Goal: Information Seeking & Learning: Learn about a topic

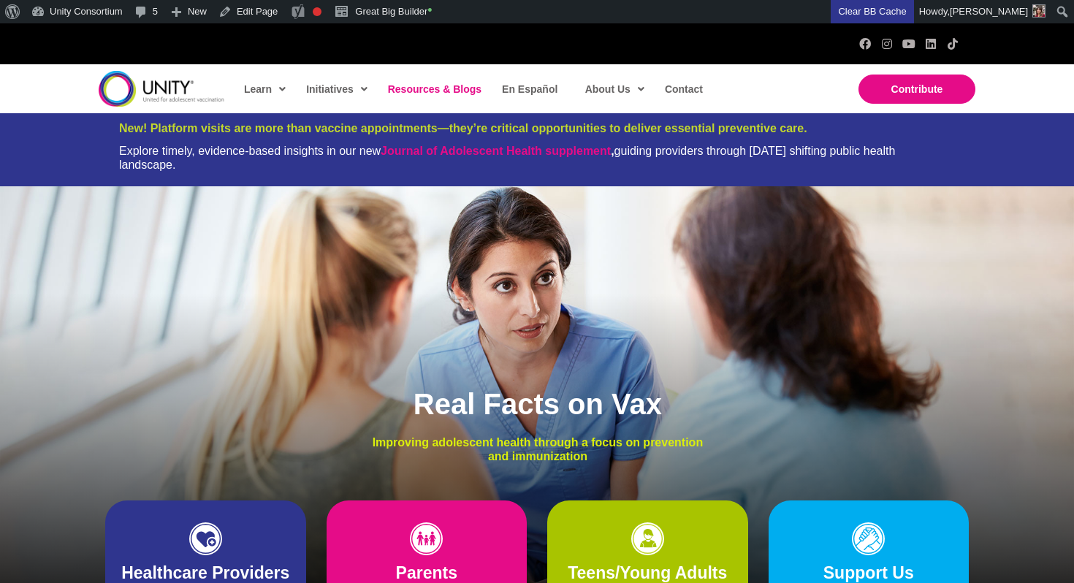
click at [428, 85] on span "Resources & Blogs" at bounding box center [434, 89] width 93 height 12
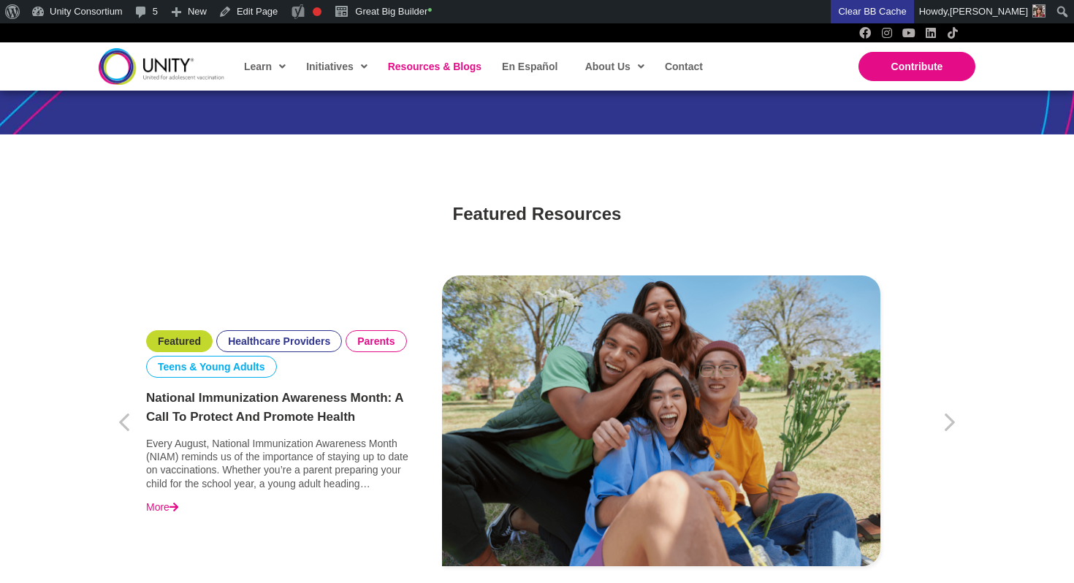
scroll to position [523, 0]
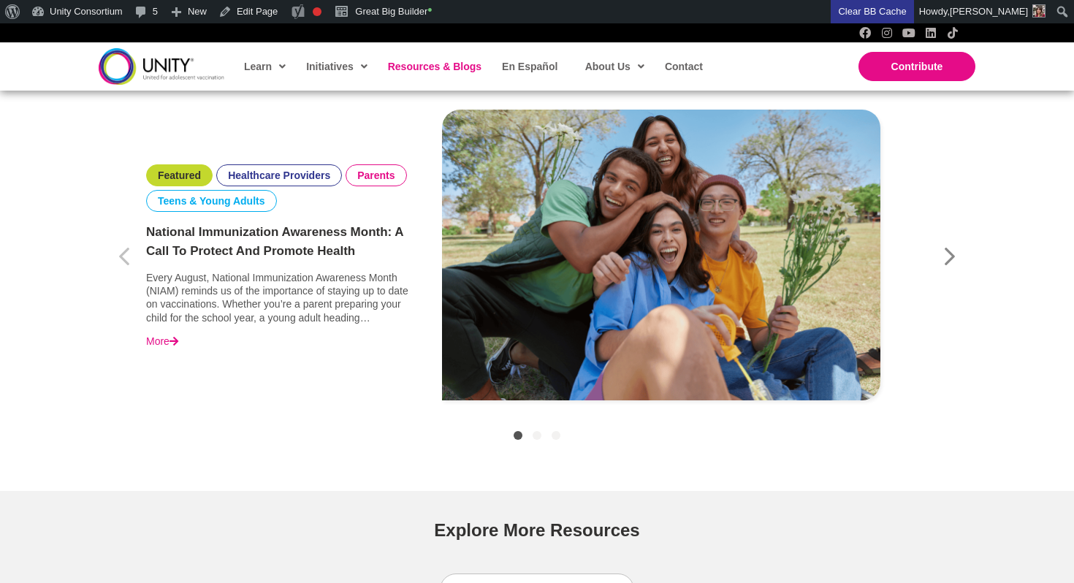
click at [945, 253] on icon "button" at bounding box center [950, 257] width 14 height 37
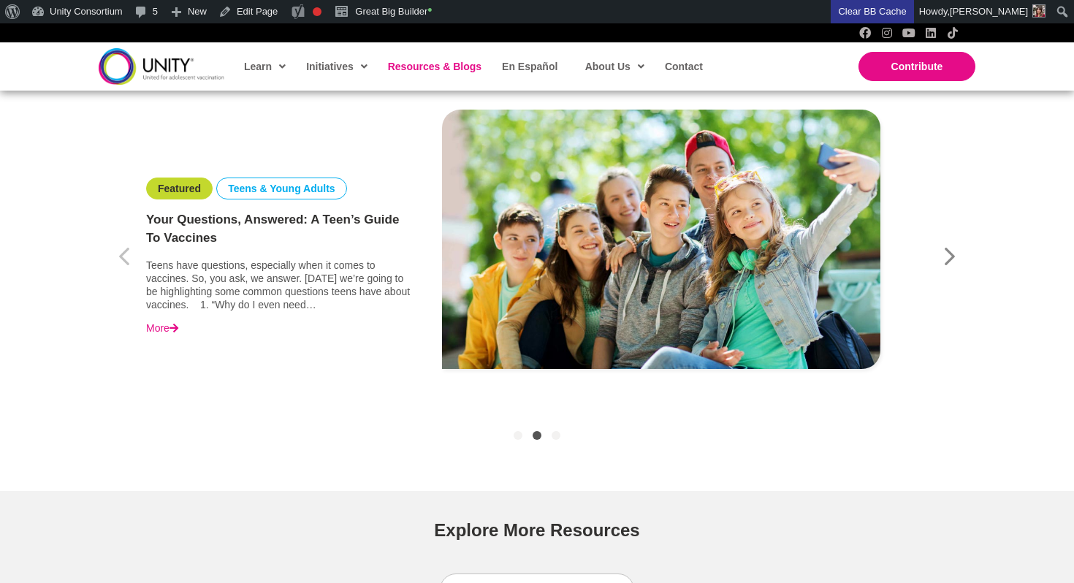
click at [945, 253] on icon "button" at bounding box center [950, 257] width 14 height 37
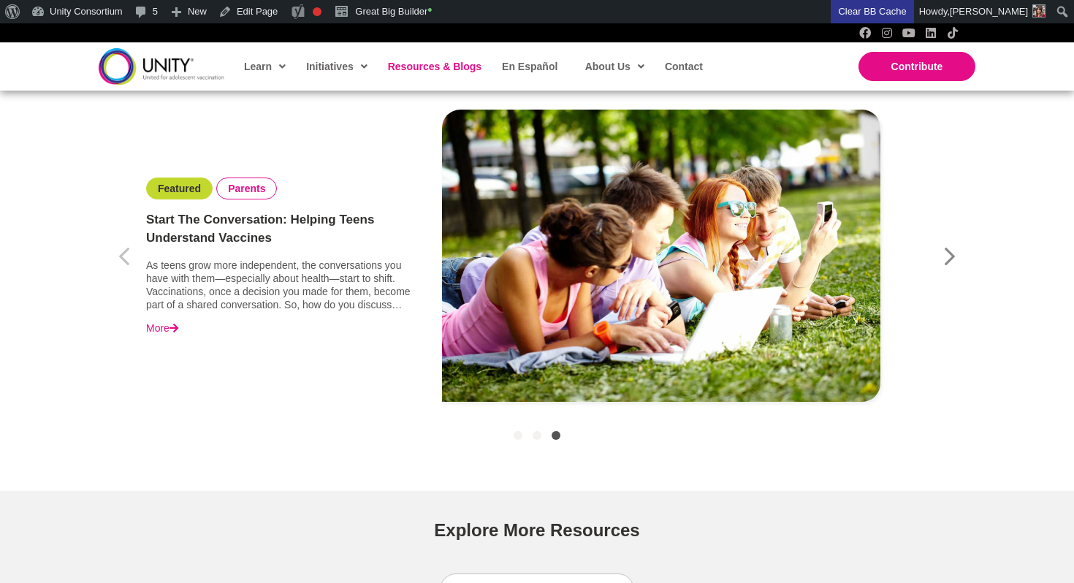
click at [945, 253] on icon "button" at bounding box center [950, 257] width 14 height 37
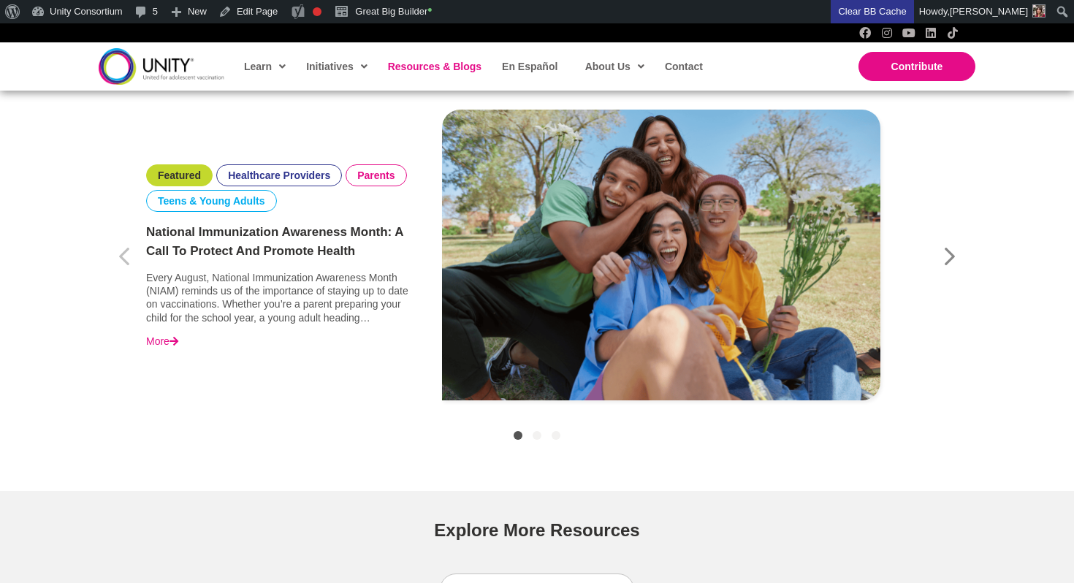
click at [945, 253] on icon "button" at bounding box center [950, 257] width 14 height 37
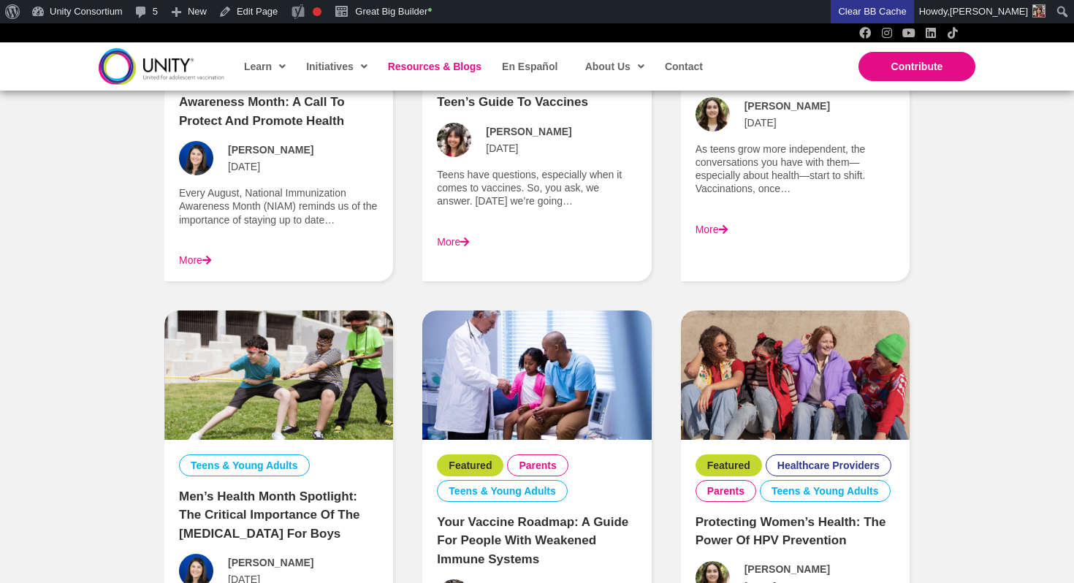
scroll to position [1577, 0]
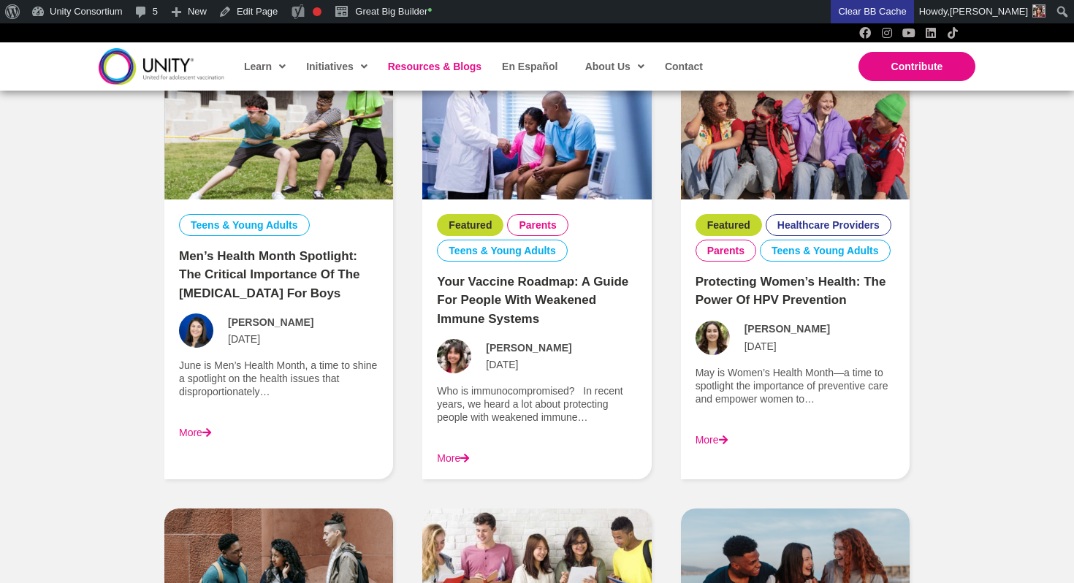
click at [316, 278] on link "Men’s Health Month Spotlight: The Critical Importance of the [MEDICAL_DATA] for…" at bounding box center [269, 274] width 181 height 51
click at [290, 270] on link "Men’s Health Month Spotlight: The Critical Importance of the [MEDICAL_DATA] for…" at bounding box center [269, 274] width 181 height 51
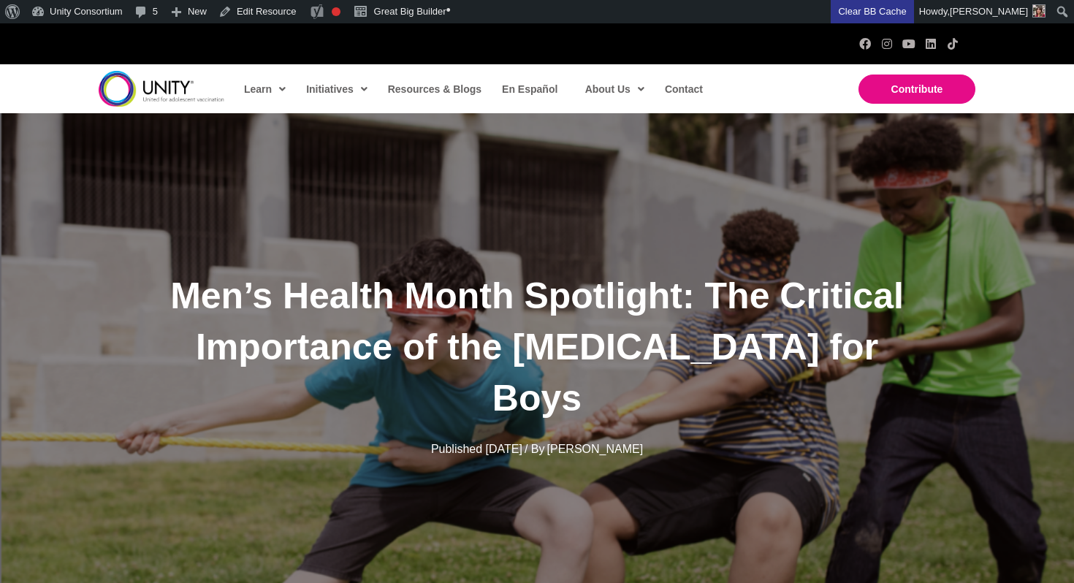
click at [142, 96] on img at bounding box center [162, 89] width 126 height 36
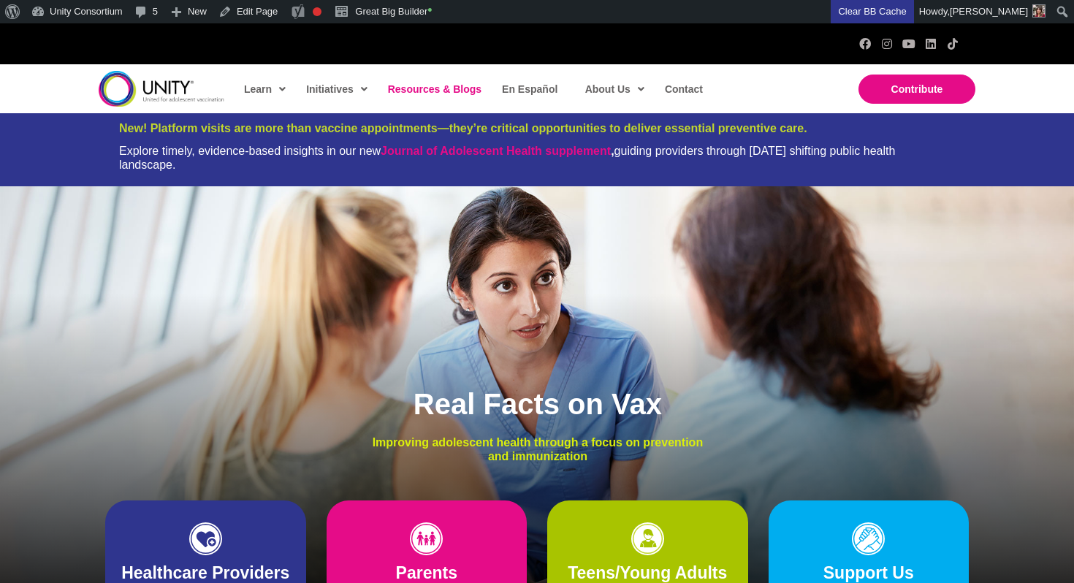
click at [430, 93] on span "Resources & Blogs" at bounding box center [434, 89] width 93 height 12
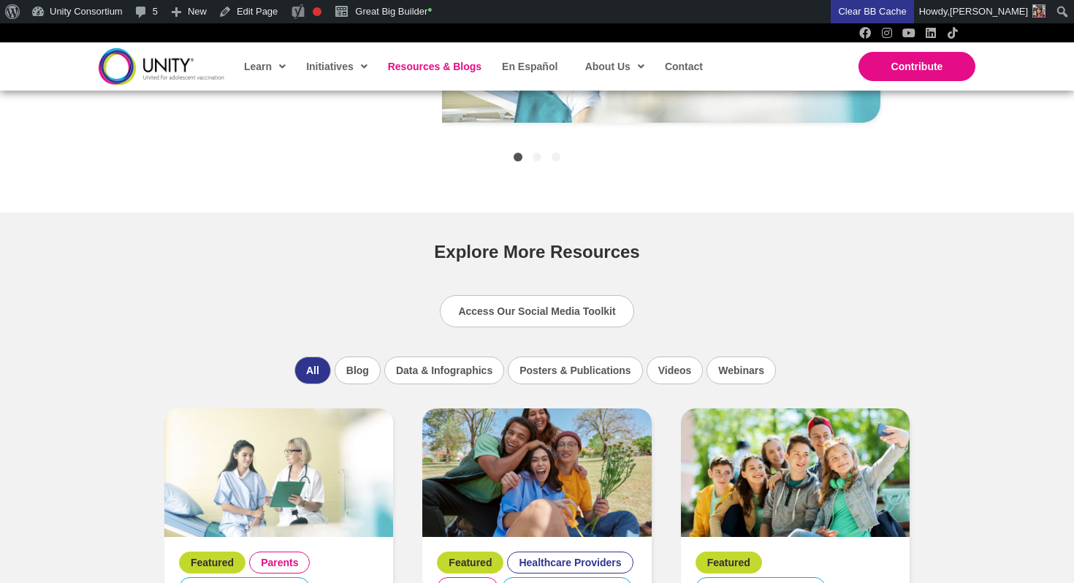
scroll to position [1172, 0]
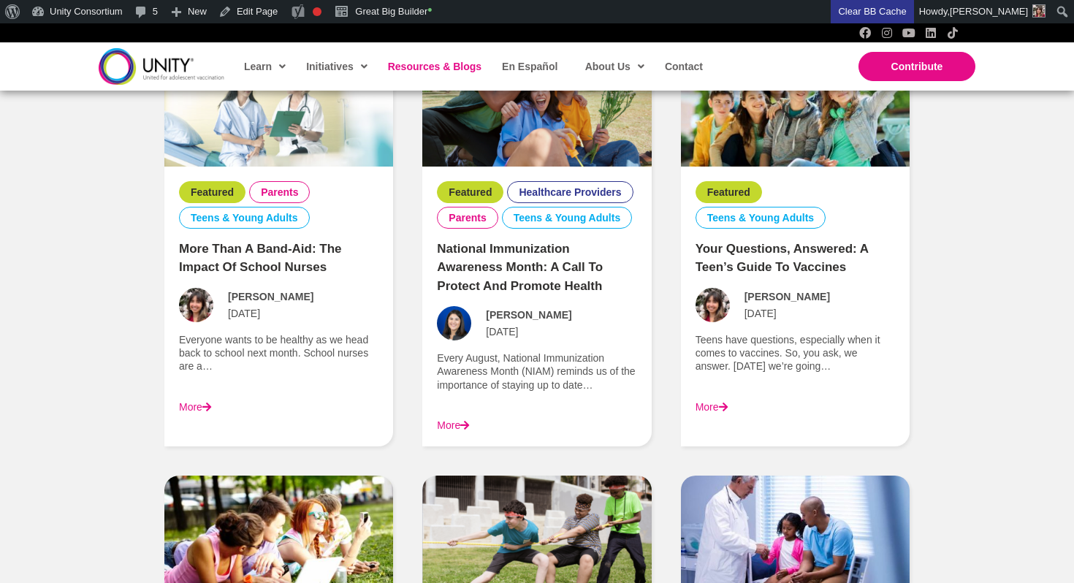
click at [461, 423] on link "More" at bounding box center [453, 425] width 32 height 12
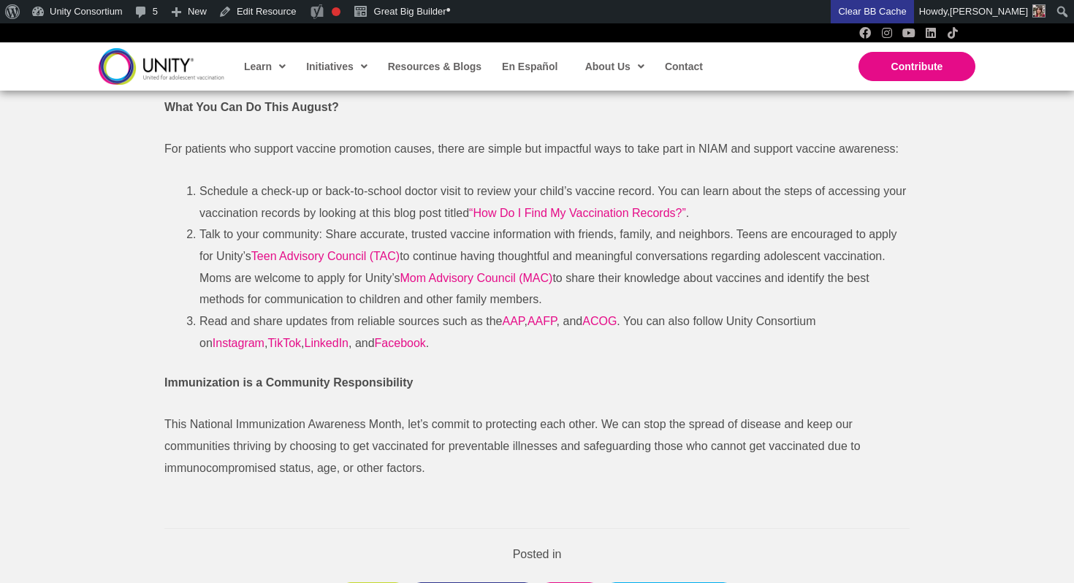
scroll to position [1841, 0]
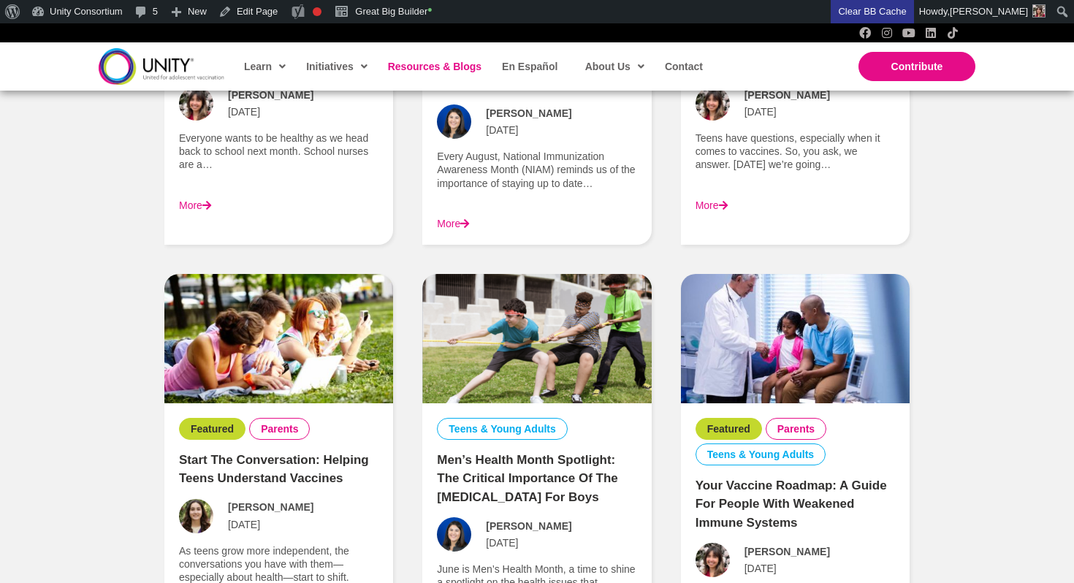
scroll to position [1389, 0]
